Goal: Navigation & Orientation: Find specific page/section

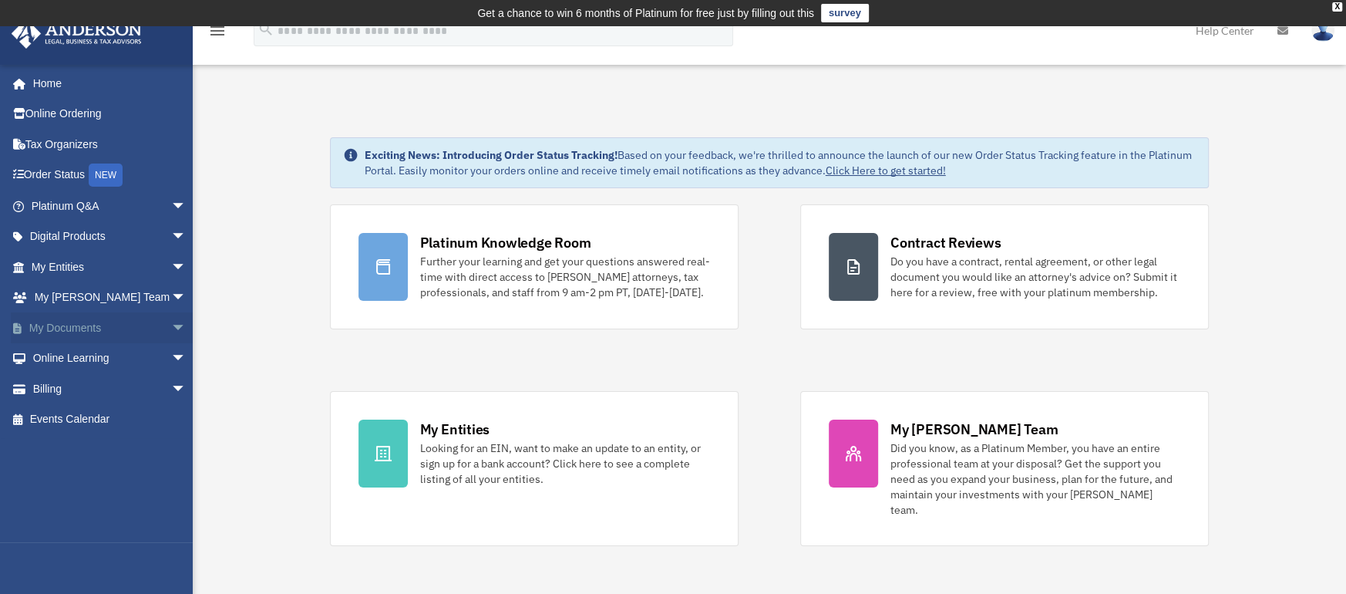
click at [78, 326] on link "My Documents arrow_drop_down" at bounding box center [110, 327] width 199 height 31
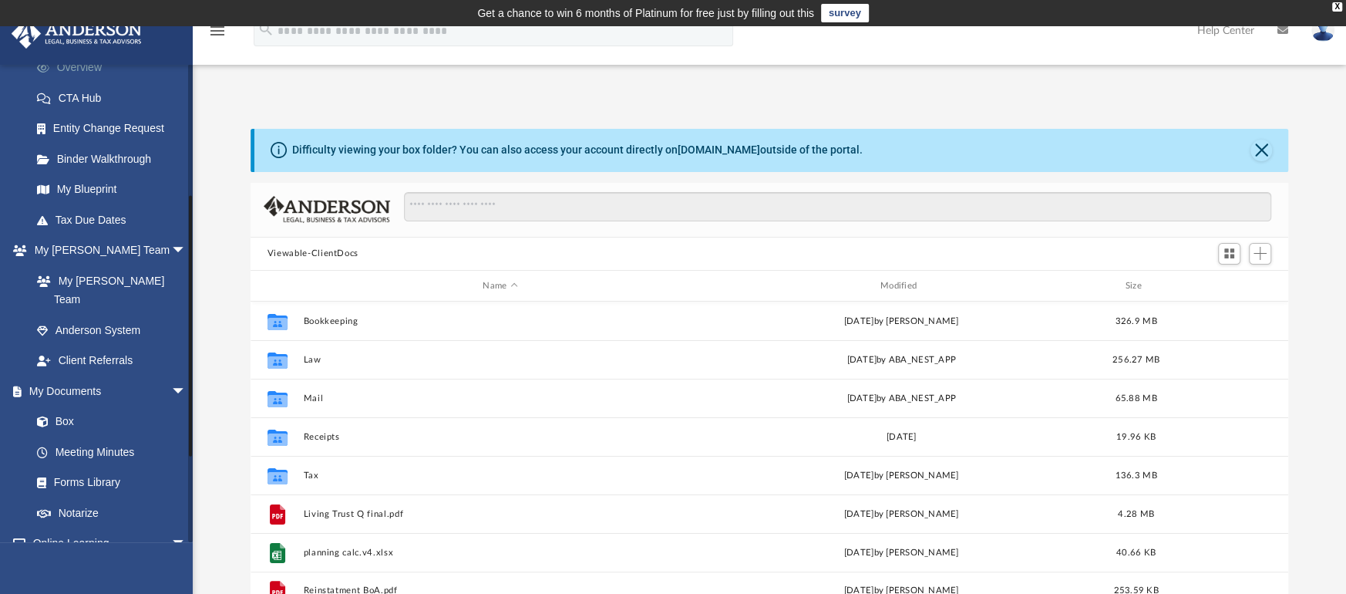
scroll to position [231, 0]
click at [72, 405] on link "Box" at bounding box center [116, 420] width 188 height 31
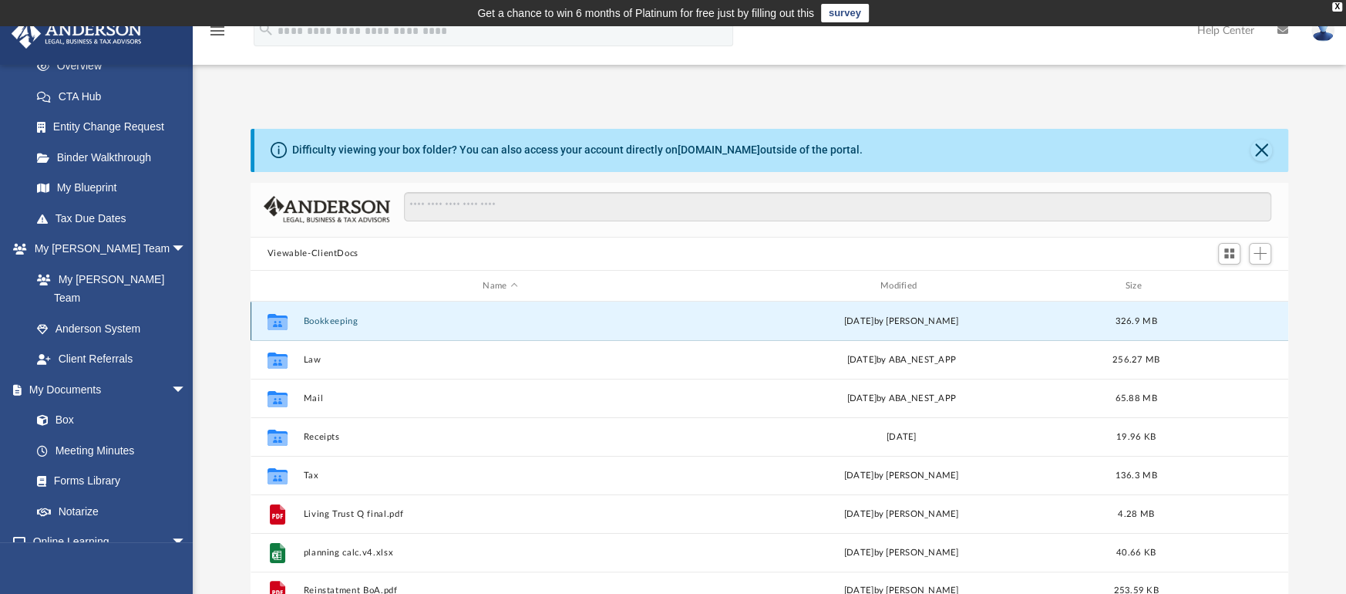
click at [346, 323] on button "Bookkeeping" at bounding box center [500, 321] width 394 height 10
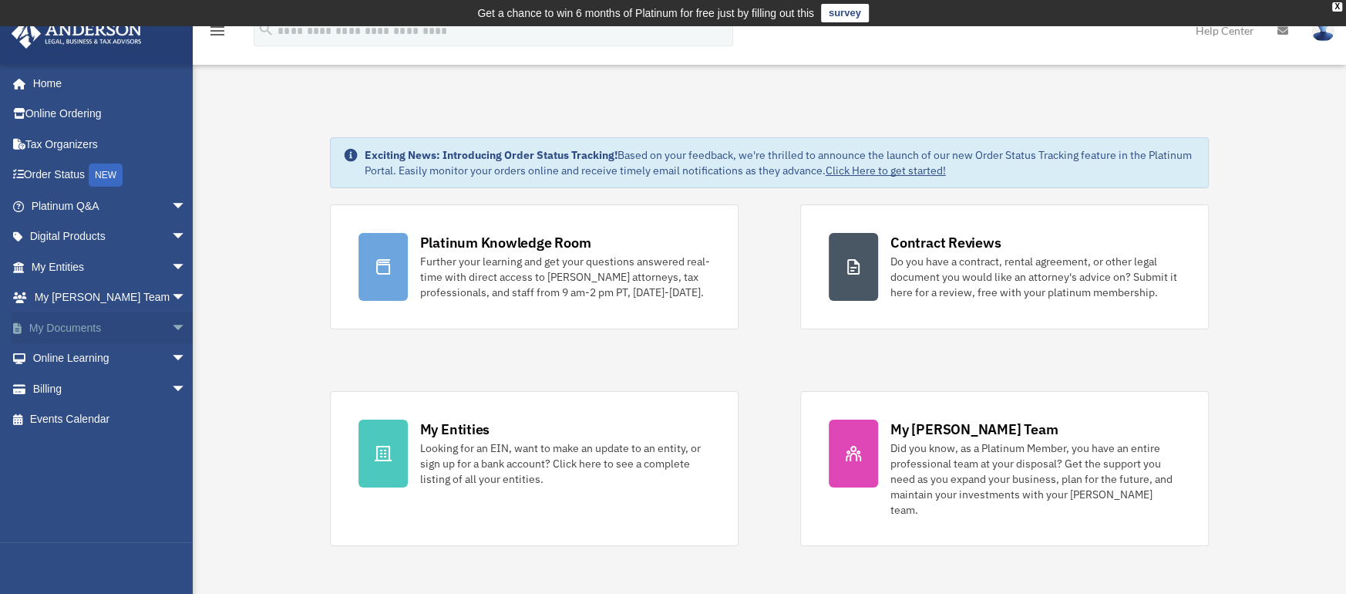
click at [79, 328] on link "My Documents arrow_drop_down" at bounding box center [110, 327] width 199 height 31
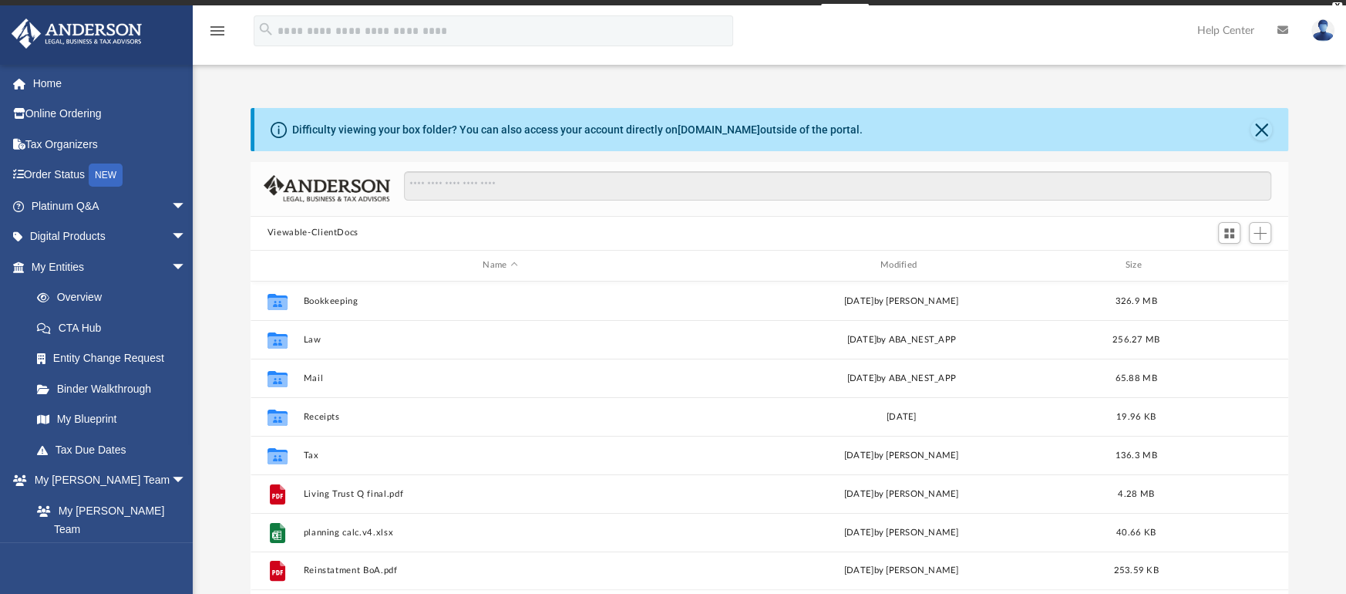
scroll to position [332, 1021]
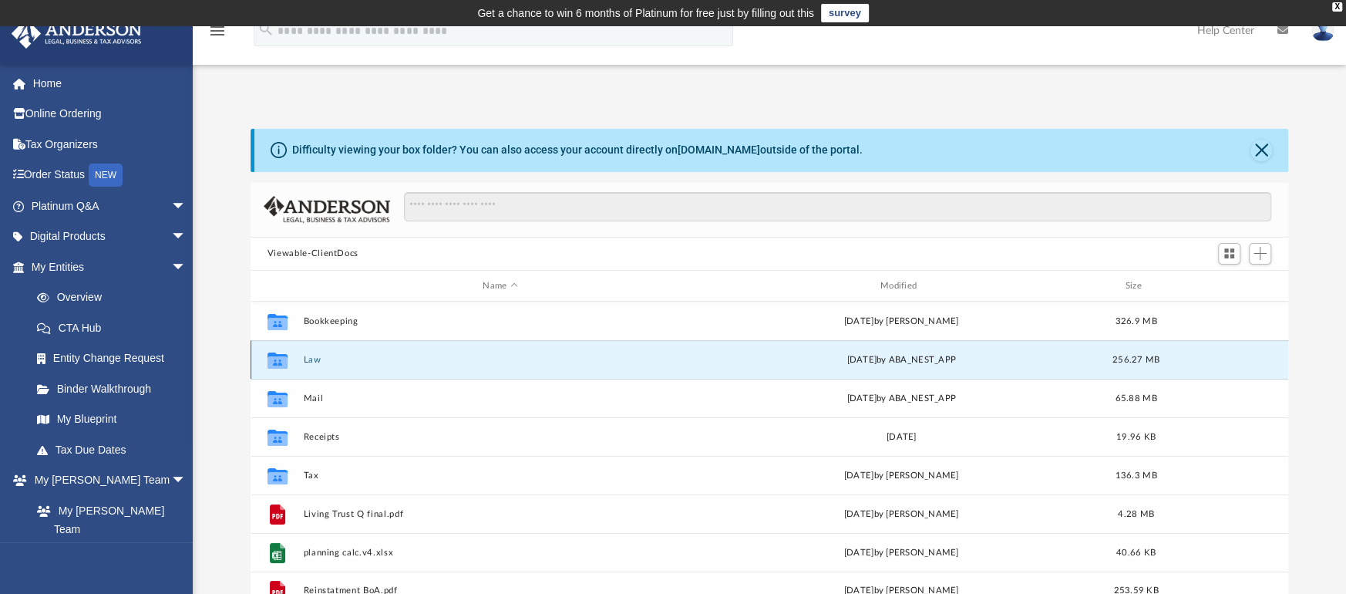
click at [314, 358] on button "Law" at bounding box center [500, 360] width 394 height 10
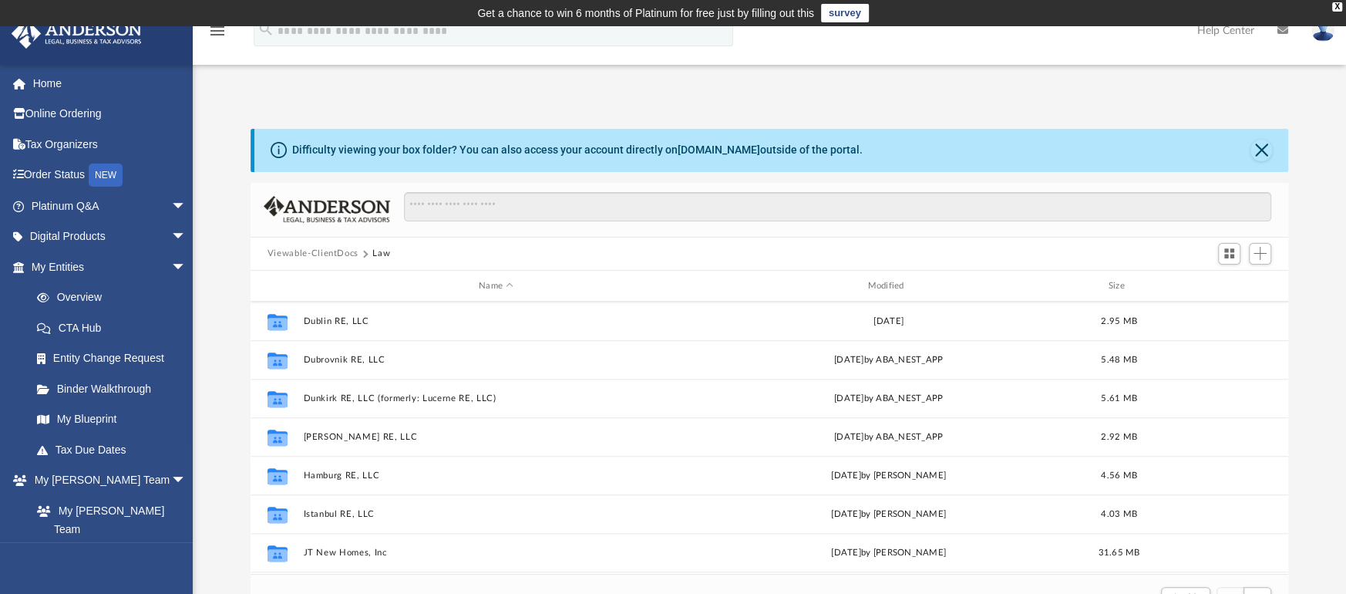
scroll to position [925, 0]
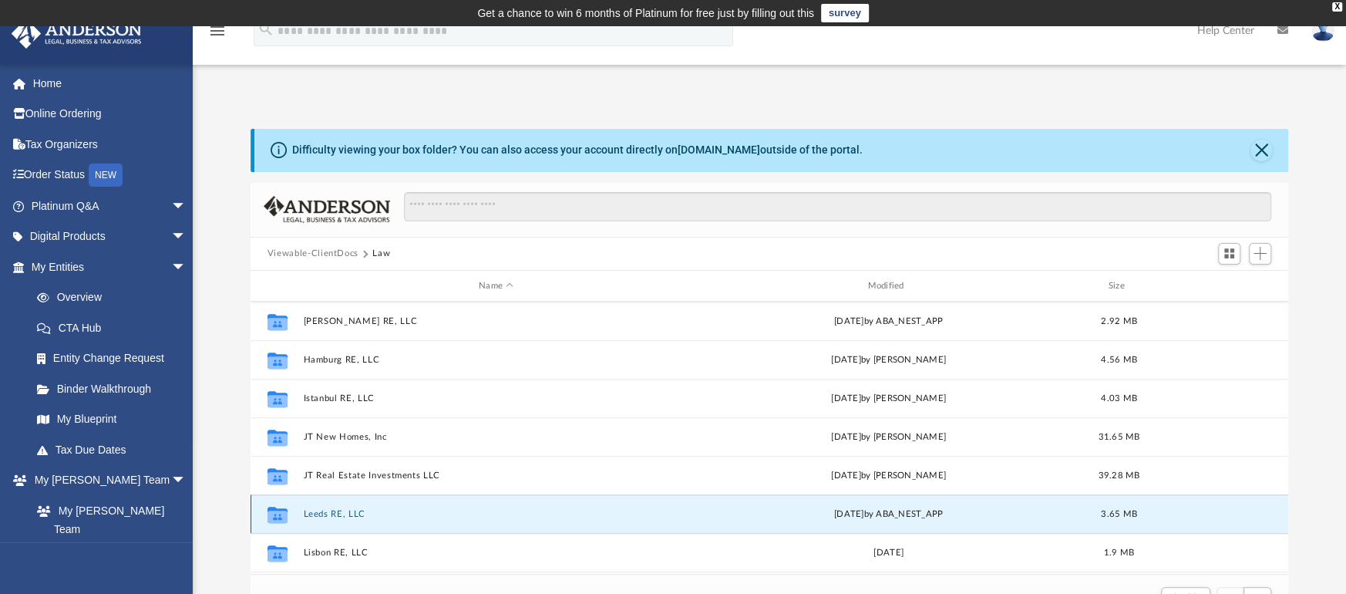
click at [342, 511] on button "Leeds RE, LLC" at bounding box center [495, 514] width 385 height 10
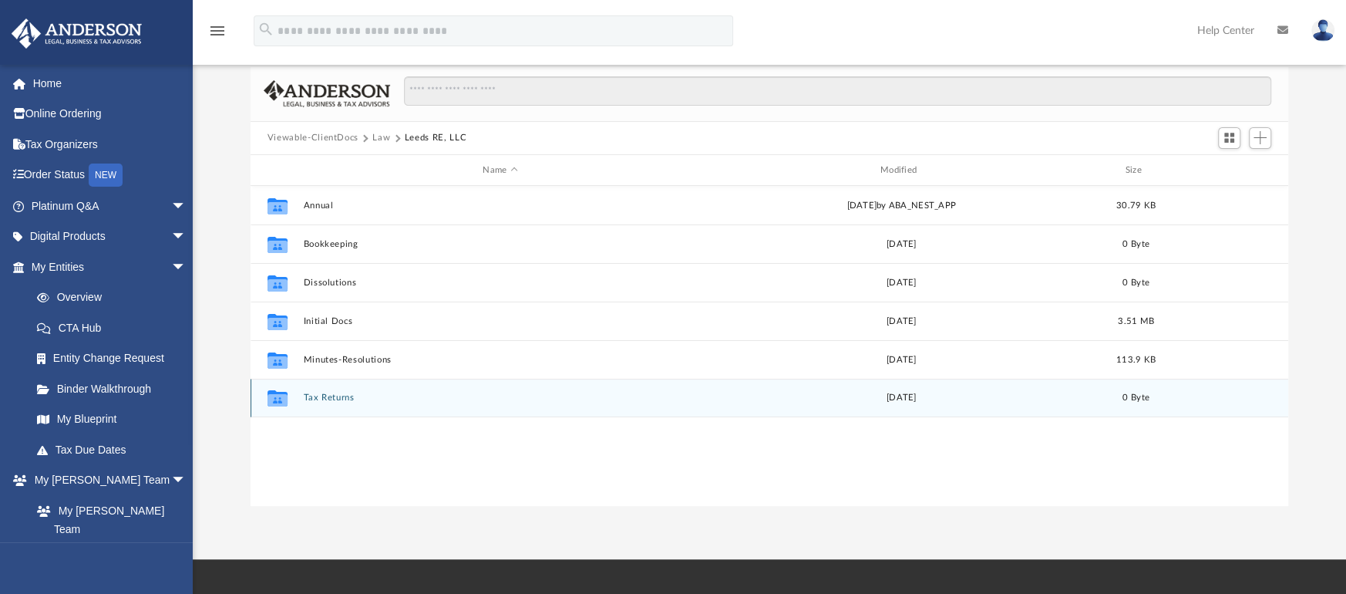
scroll to position [0, 0]
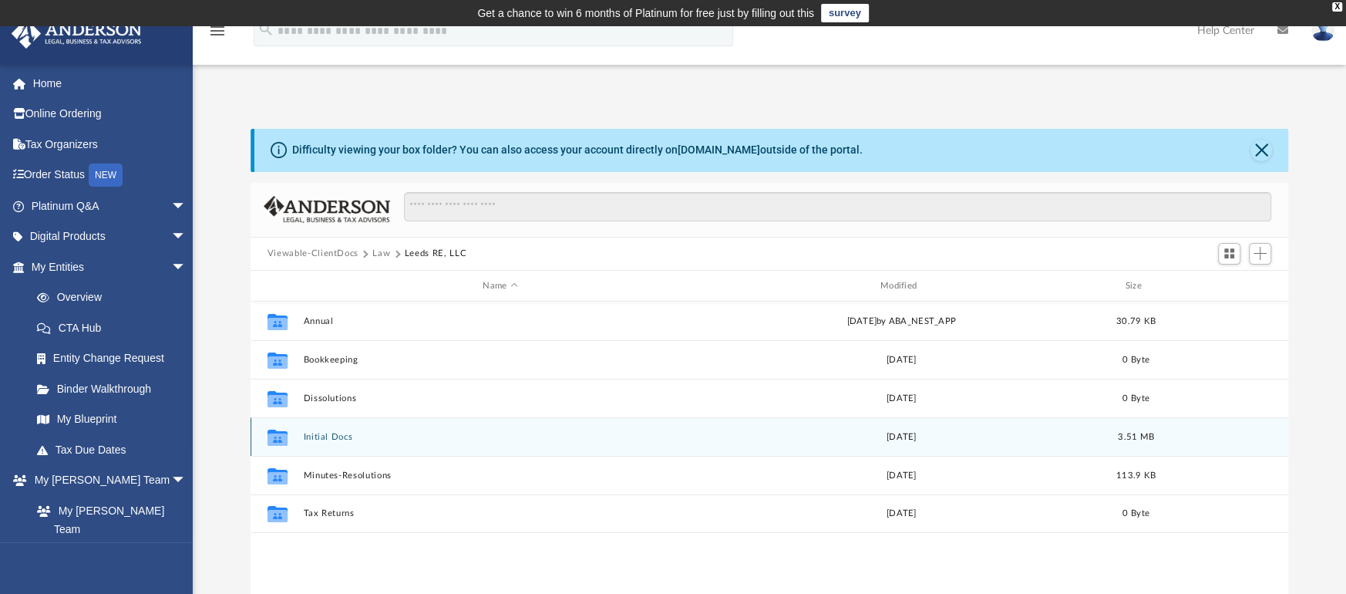
click at [345, 433] on button "Initial Docs" at bounding box center [500, 437] width 394 height 10
